Goal: Task Accomplishment & Management: Manage account settings

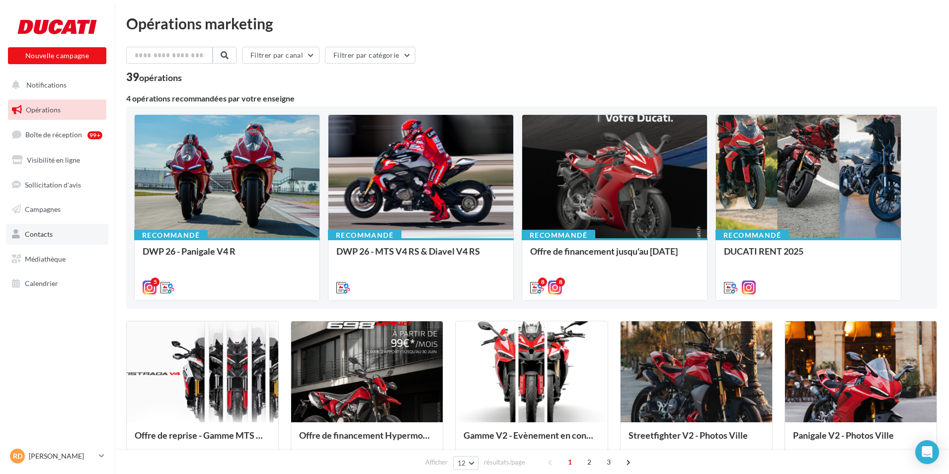
click at [55, 236] on link "Contacts" at bounding box center [57, 234] width 102 height 21
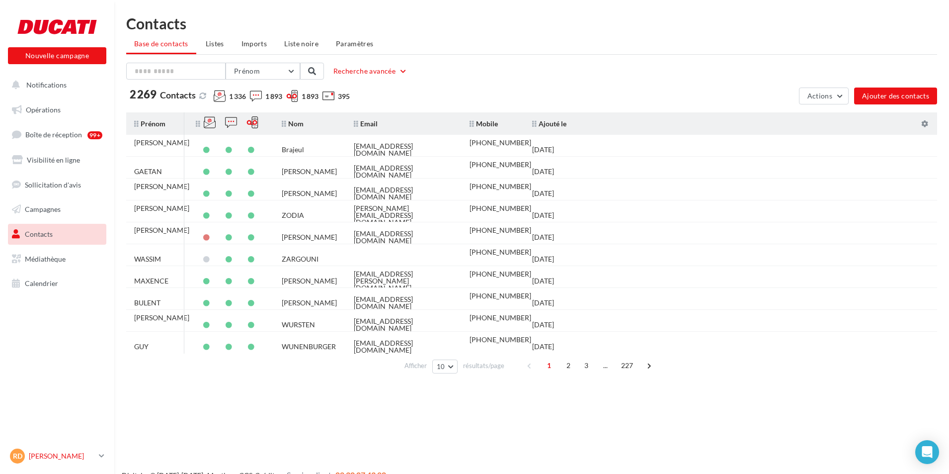
click at [46, 464] on link "RD [PERSON_NAME] [EMAIL_ADDRESS][DOMAIN_NAME]" at bounding box center [57, 455] width 98 height 19
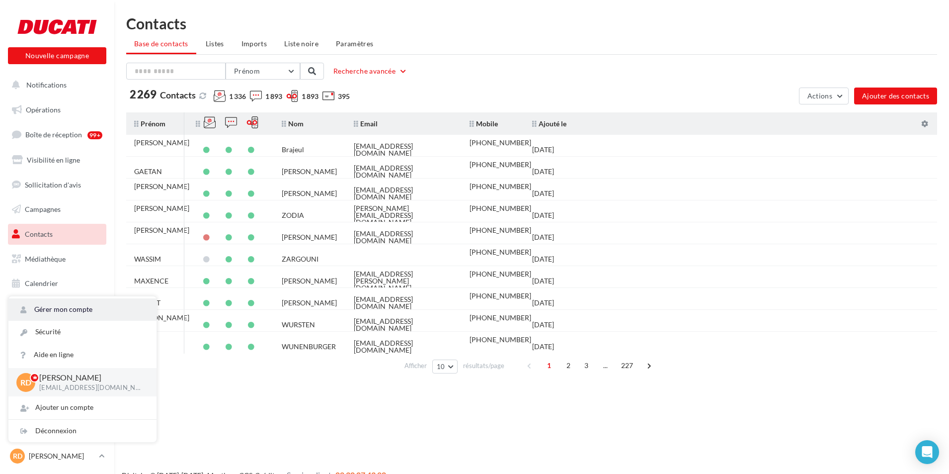
click at [112, 301] on link "Gérer mon compte" at bounding box center [82, 309] width 148 height 22
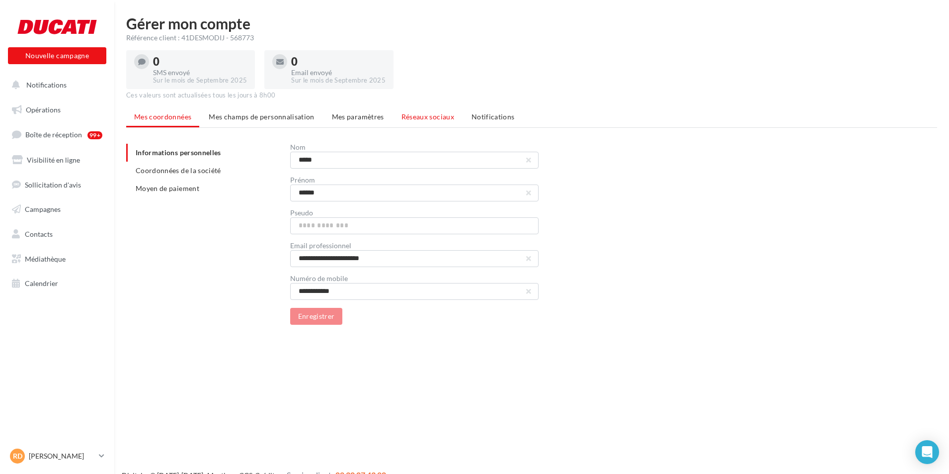
click at [442, 119] on span "Réseaux sociaux" at bounding box center [428, 116] width 53 height 8
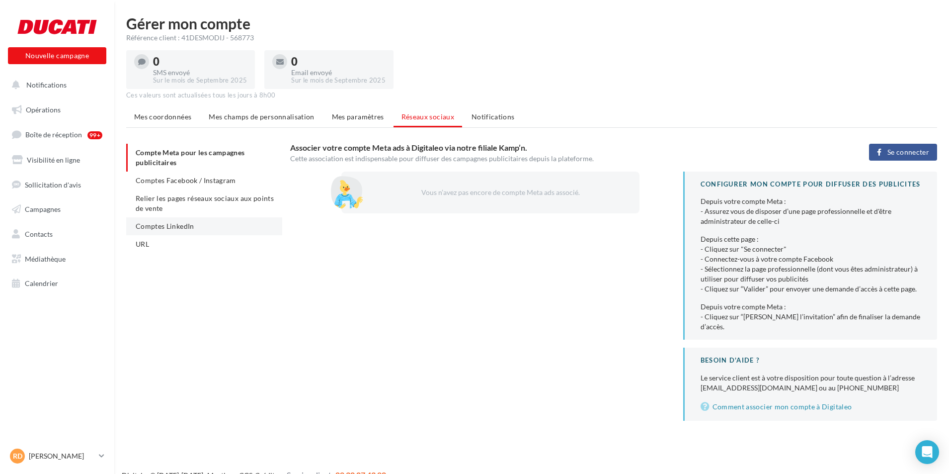
click at [194, 225] on li "Comptes LinkedIn" at bounding box center [204, 226] width 156 height 18
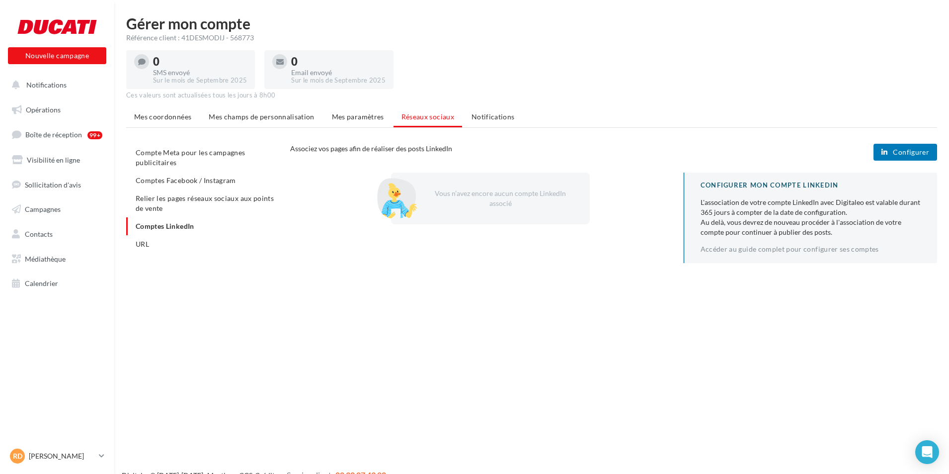
click at [921, 144] on button "Configurer" at bounding box center [906, 152] width 64 height 17
